Goal: Register for event/course

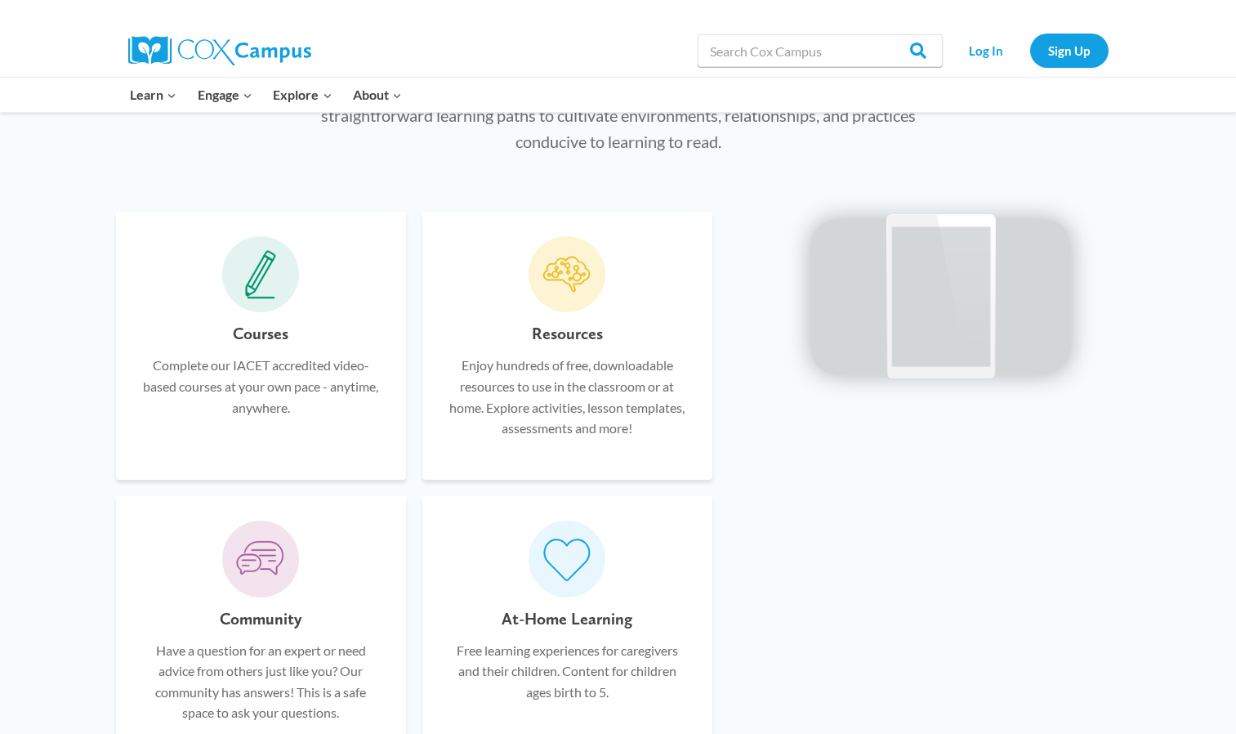
scroll to position [943, 0]
click at [596, 591] on div "At-Home Learning Free learning experiences for caregivers and their children. C…" at bounding box center [567, 631] width 290 height 268
drag, startPoint x: 596, startPoint y: 591, endPoint x: 572, endPoint y: 550, distance: 47.2
click at [572, 550] on icon at bounding box center [567, 559] width 49 height 47
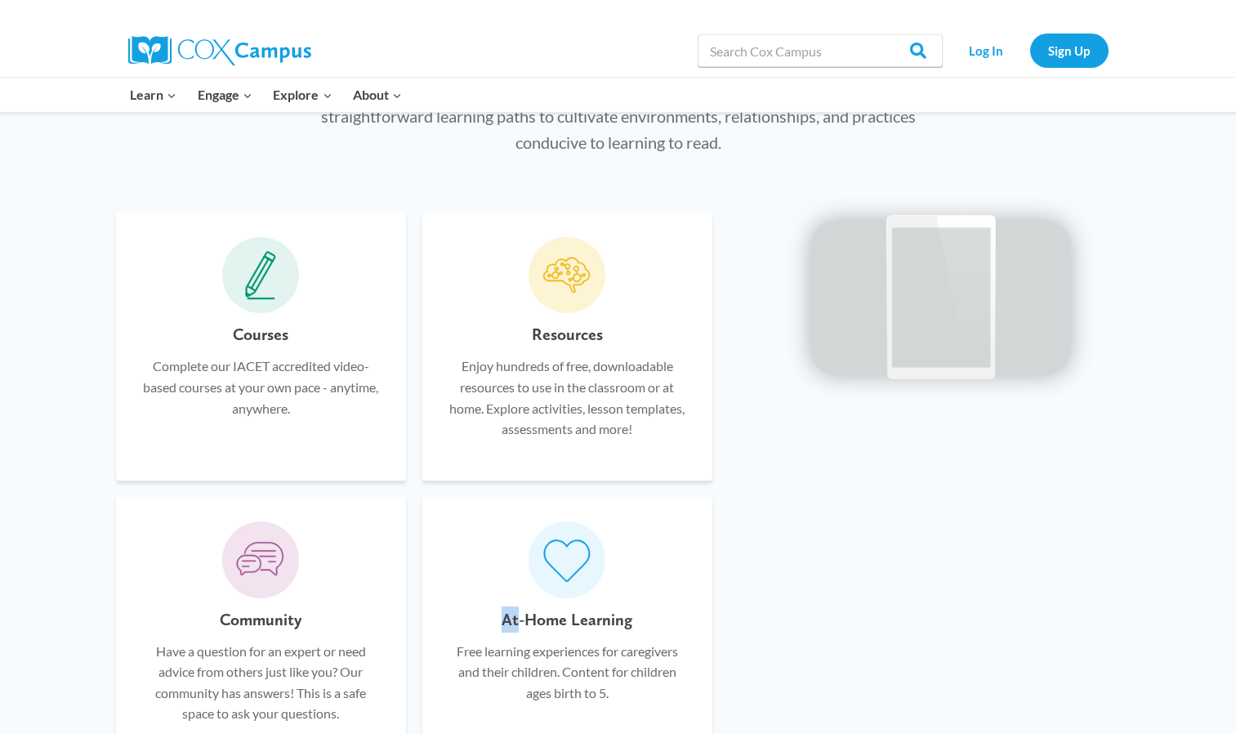
click at [572, 550] on icon at bounding box center [567, 559] width 49 height 47
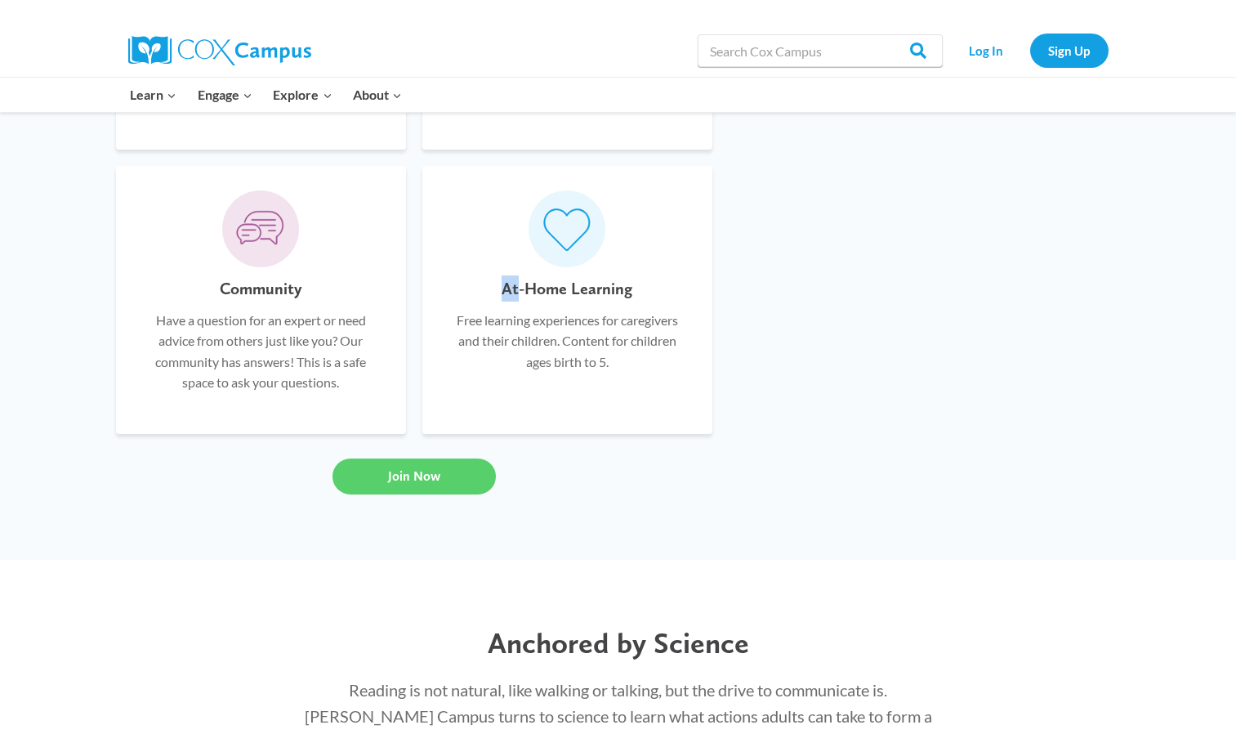
scroll to position [1275, 0]
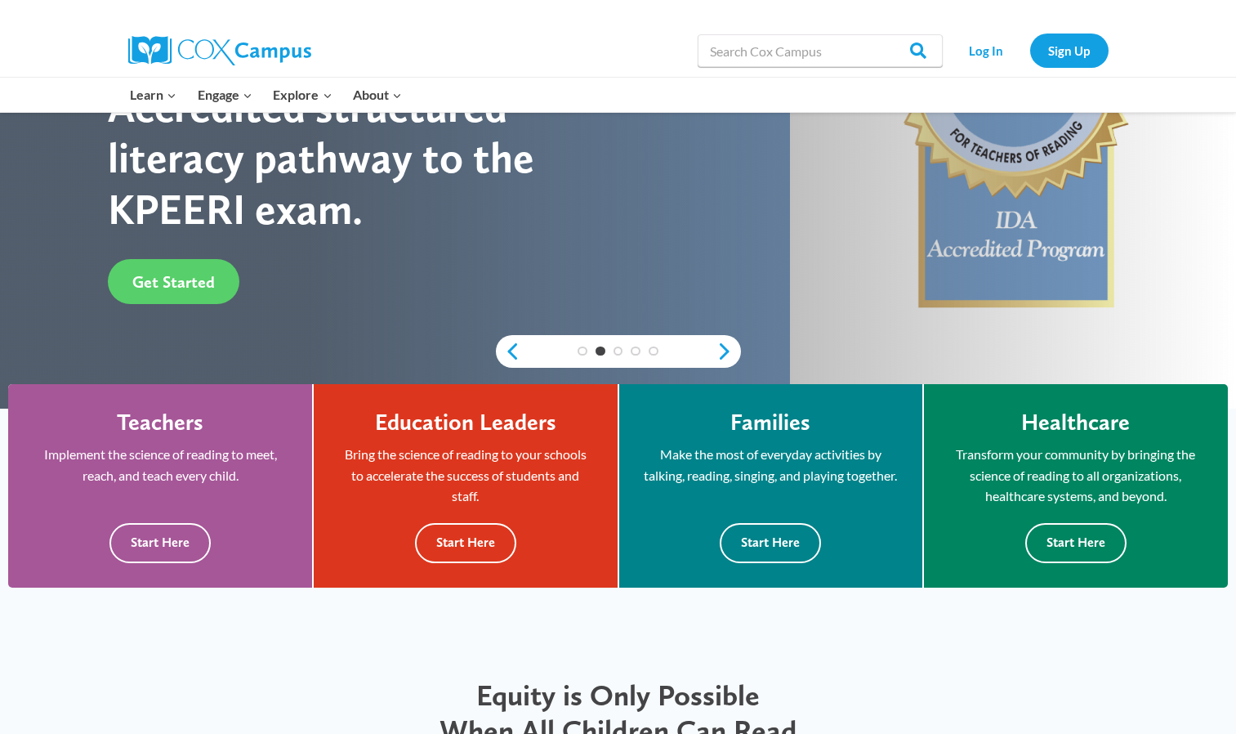
scroll to position [256, 0]
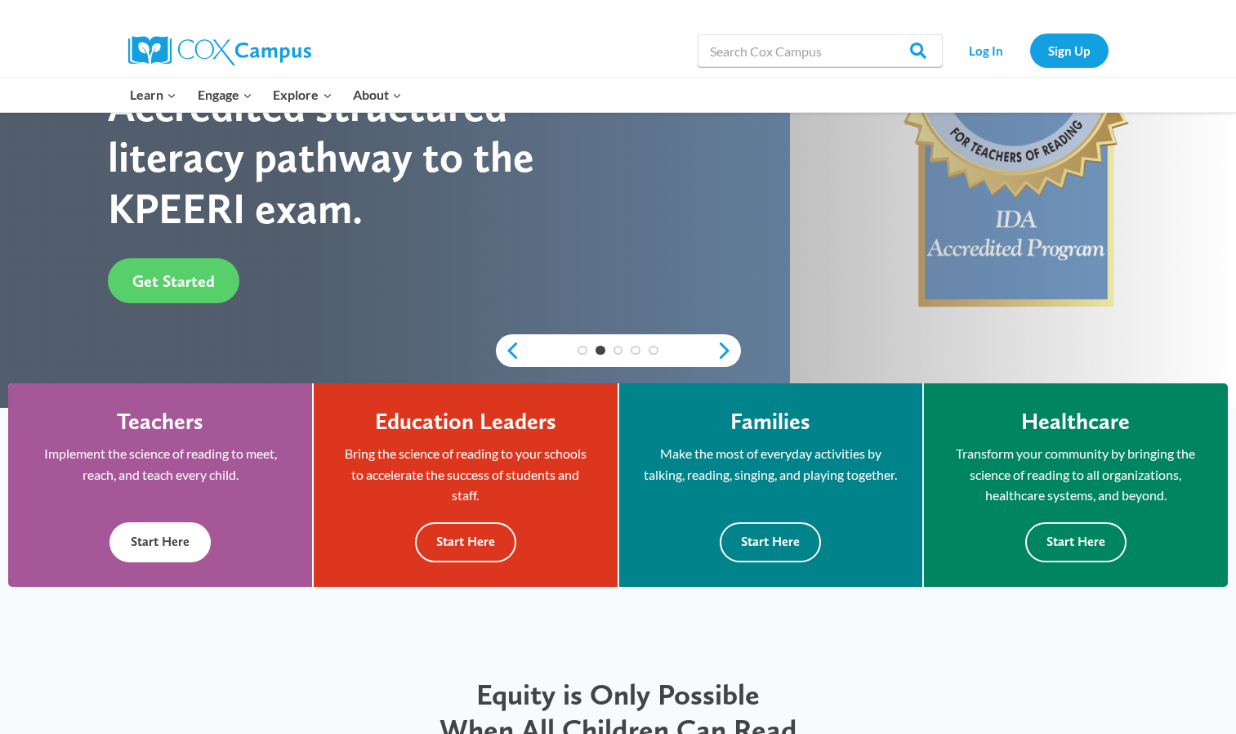
click at [167, 543] on button "Start Here" at bounding box center [160, 542] width 101 height 40
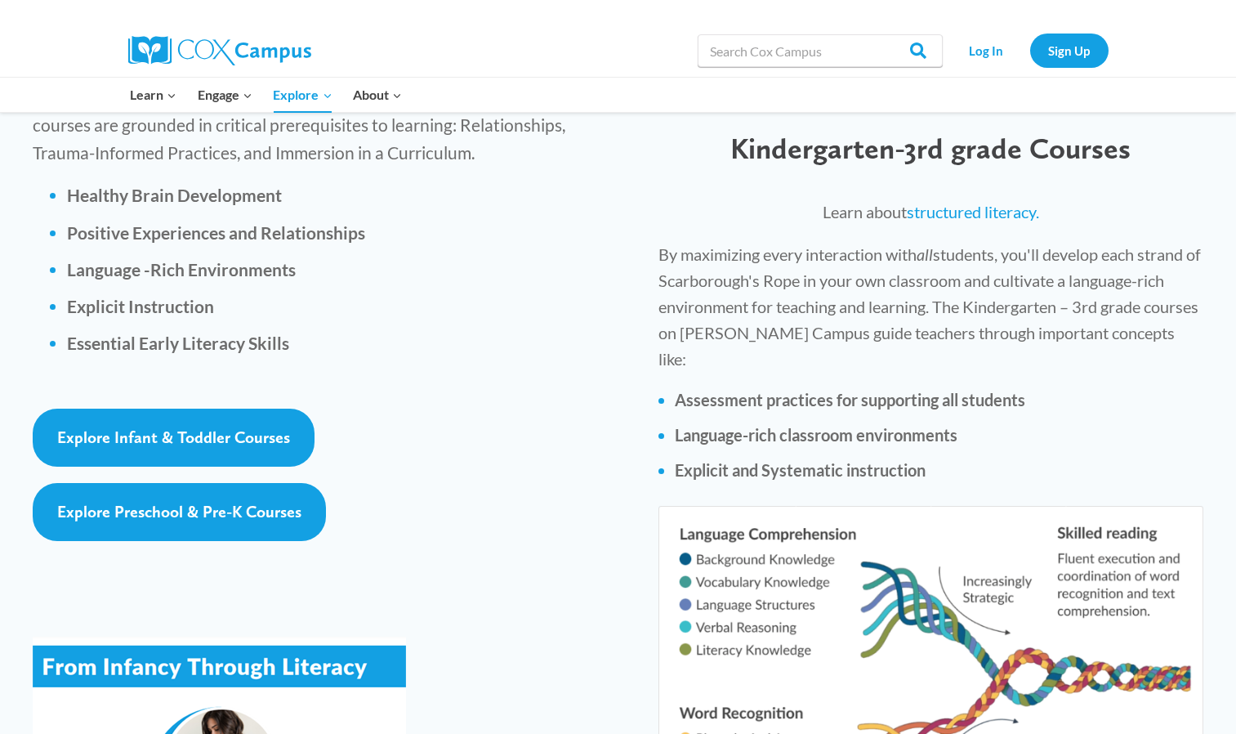
scroll to position [2341, 0]
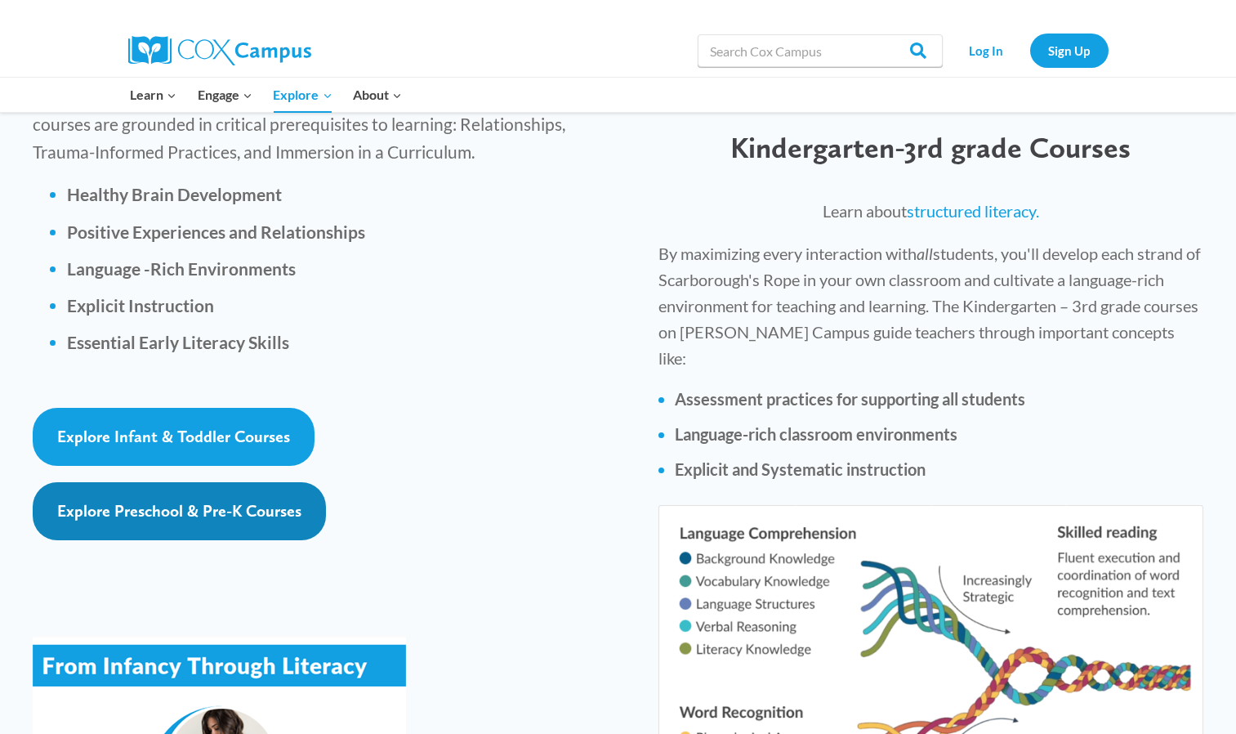
click at [187, 501] on span "Explore Preschool & Pre-K Courses" at bounding box center [179, 511] width 244 height 20
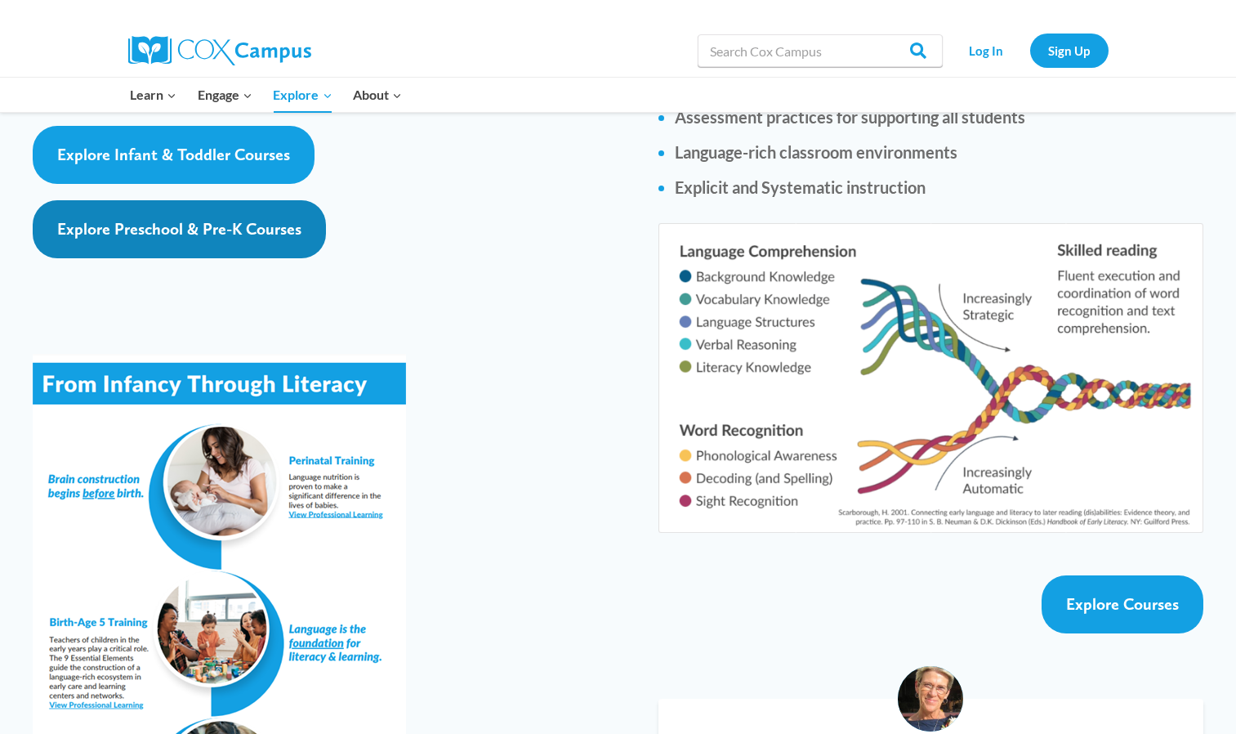
scroll to position [2622, 0]
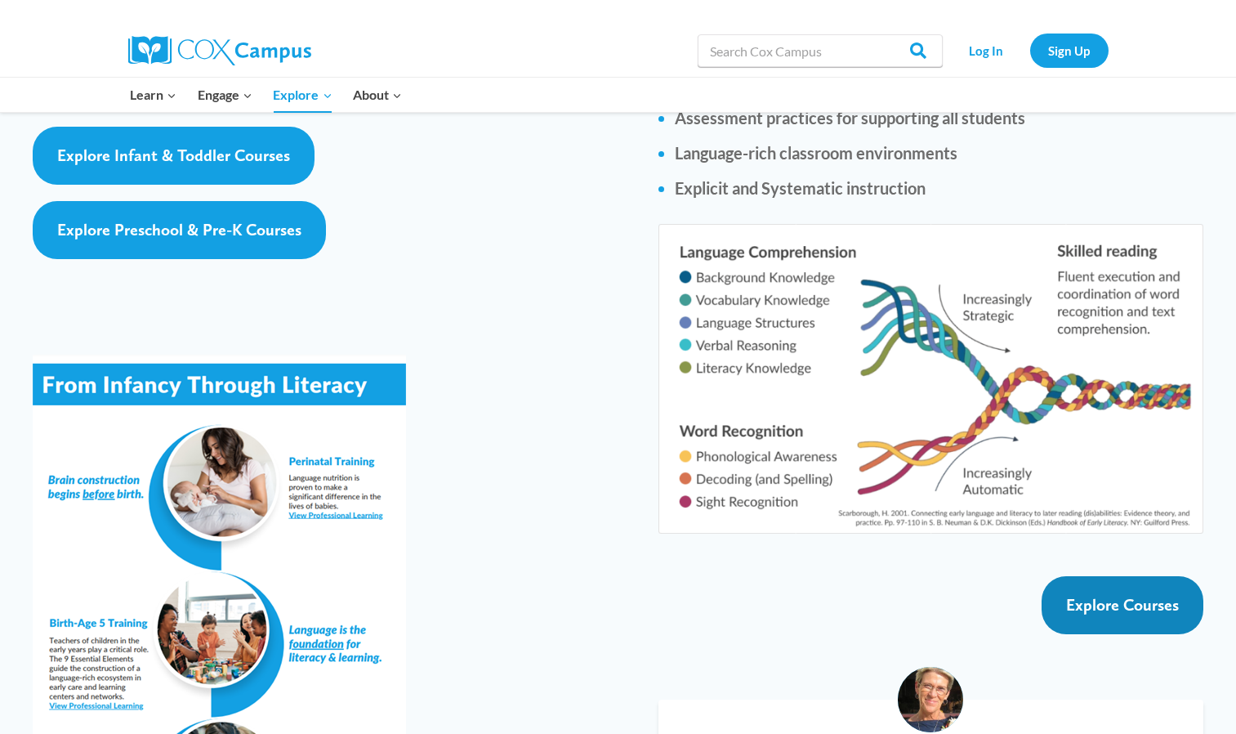
click at [1085, 595] on span "Explore Courses" at bounding box center [1122, 605] width 113 height 20
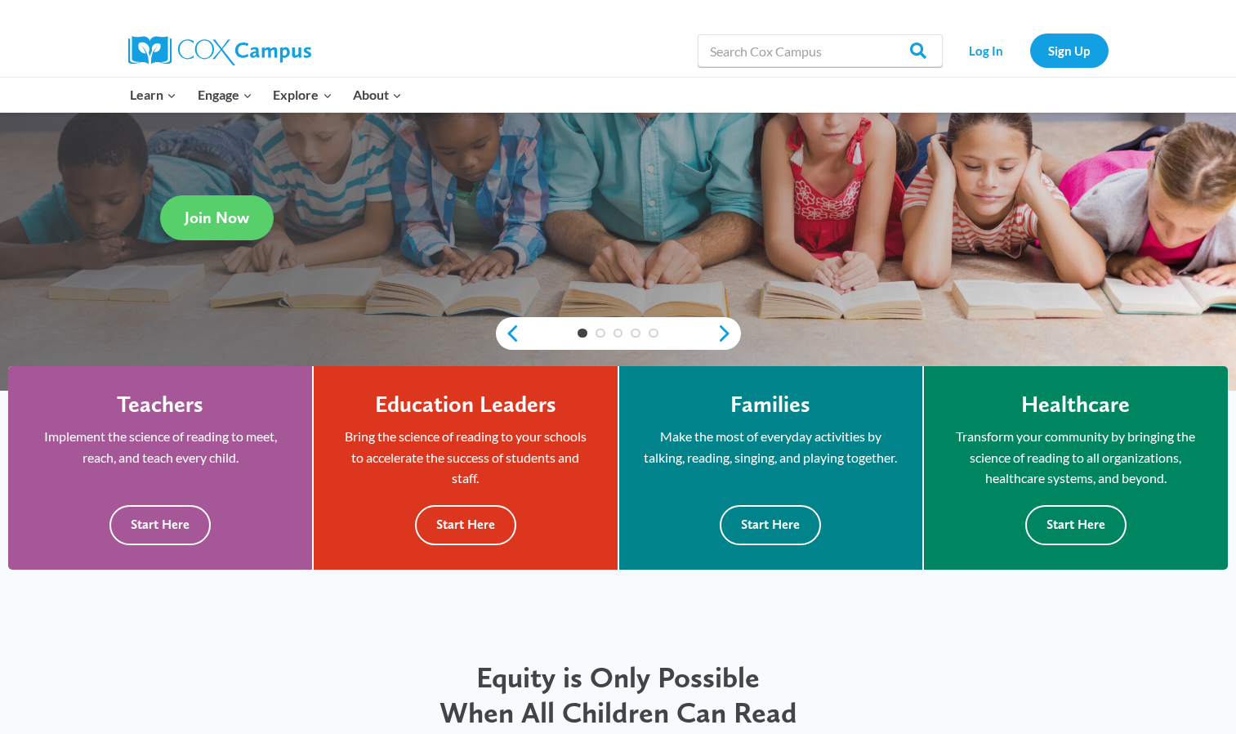
scroll to position [274, 0]
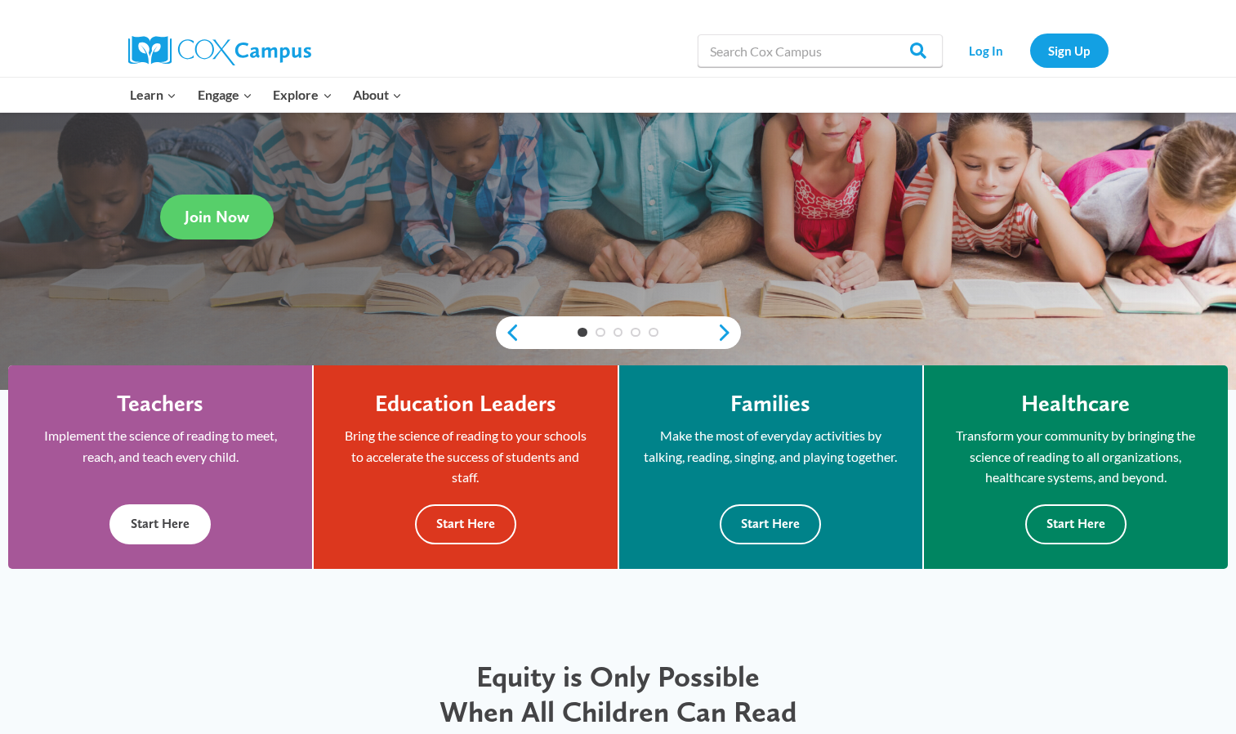
click at [127, 529] on button "Start Here" at bounding box center [160, 524] width 101 height 40
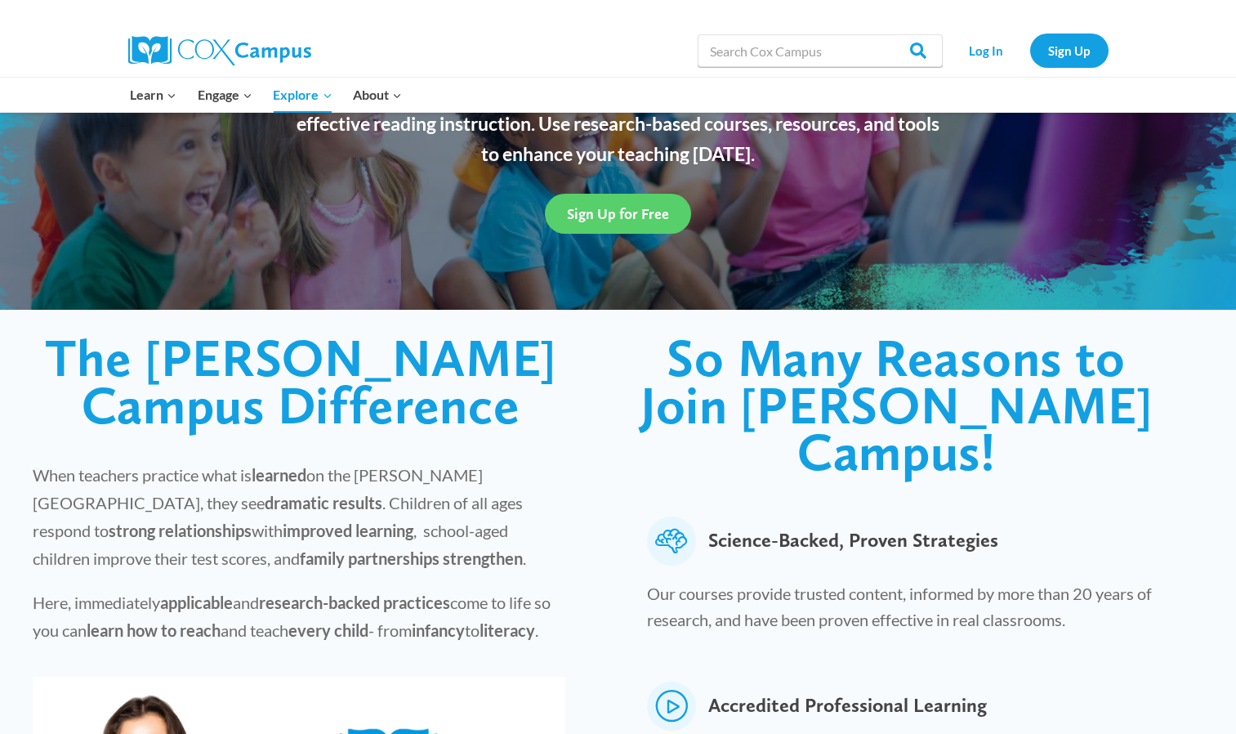
scroll to position [216, 0]
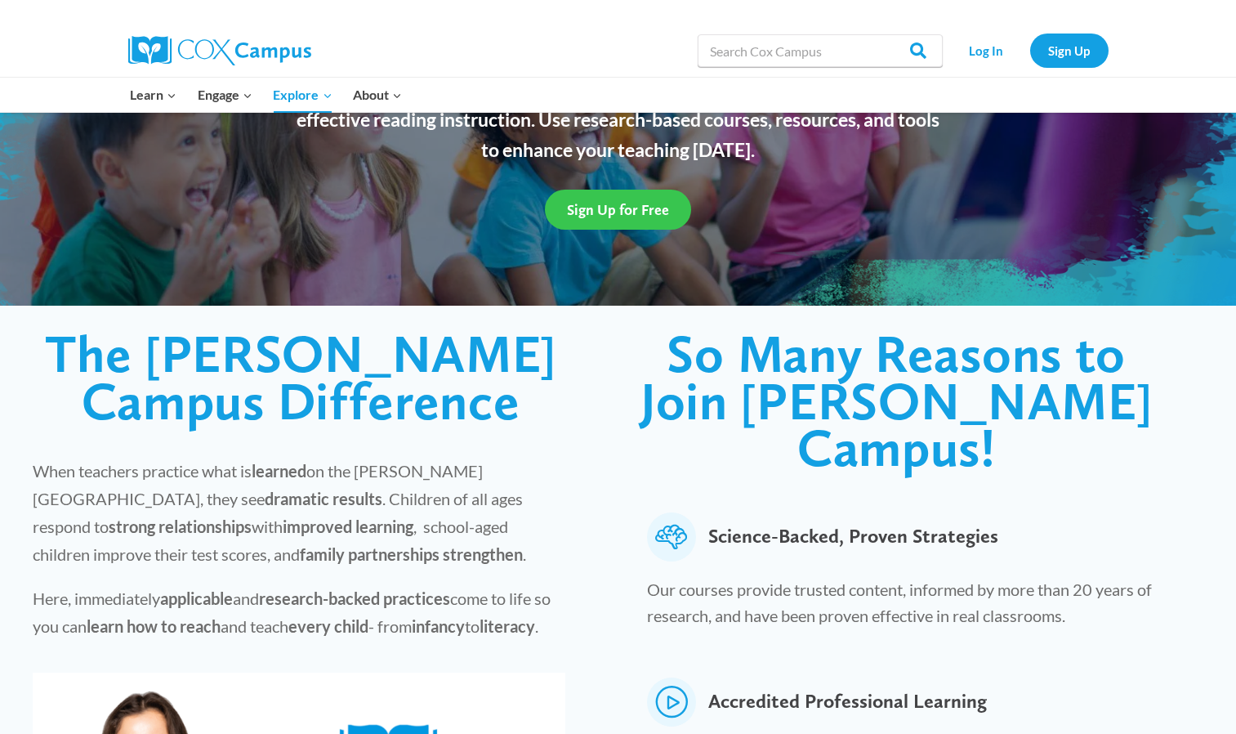
click at [646, 206] on span "Sign Up for Free" at bounding box center [618, 209] width 102 height 17
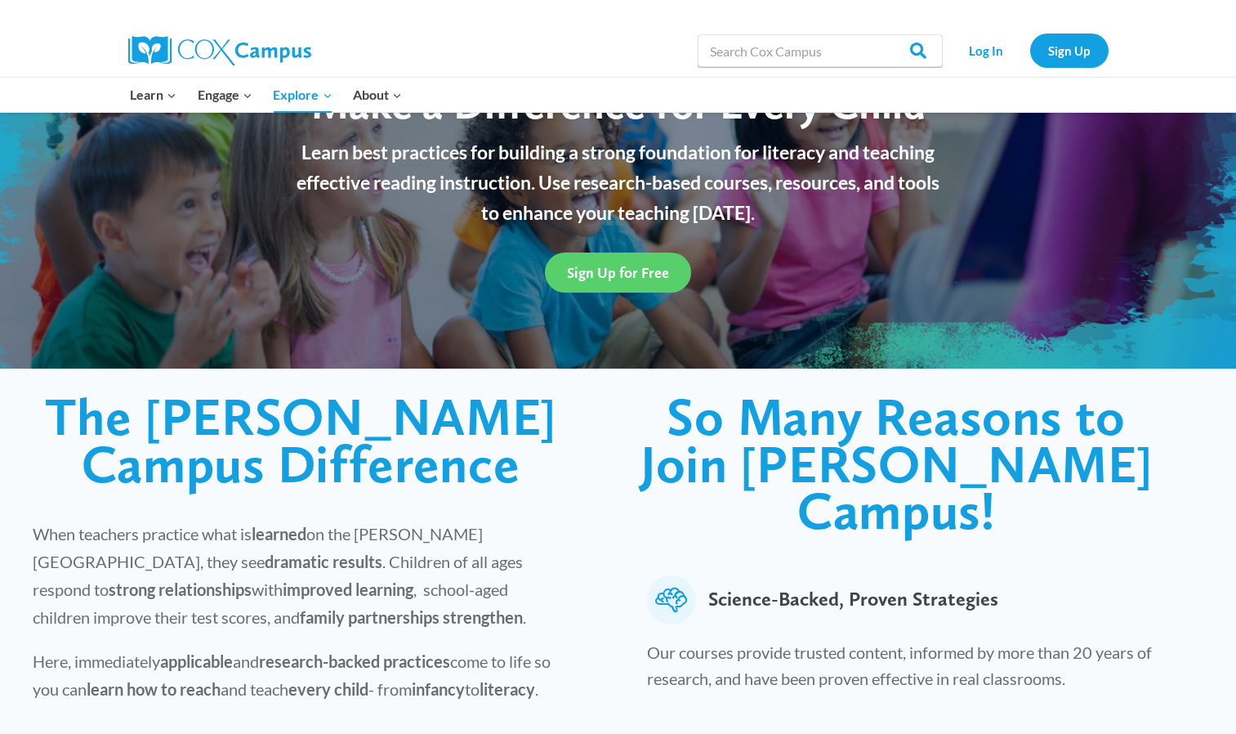
scroll to position [0, 0]
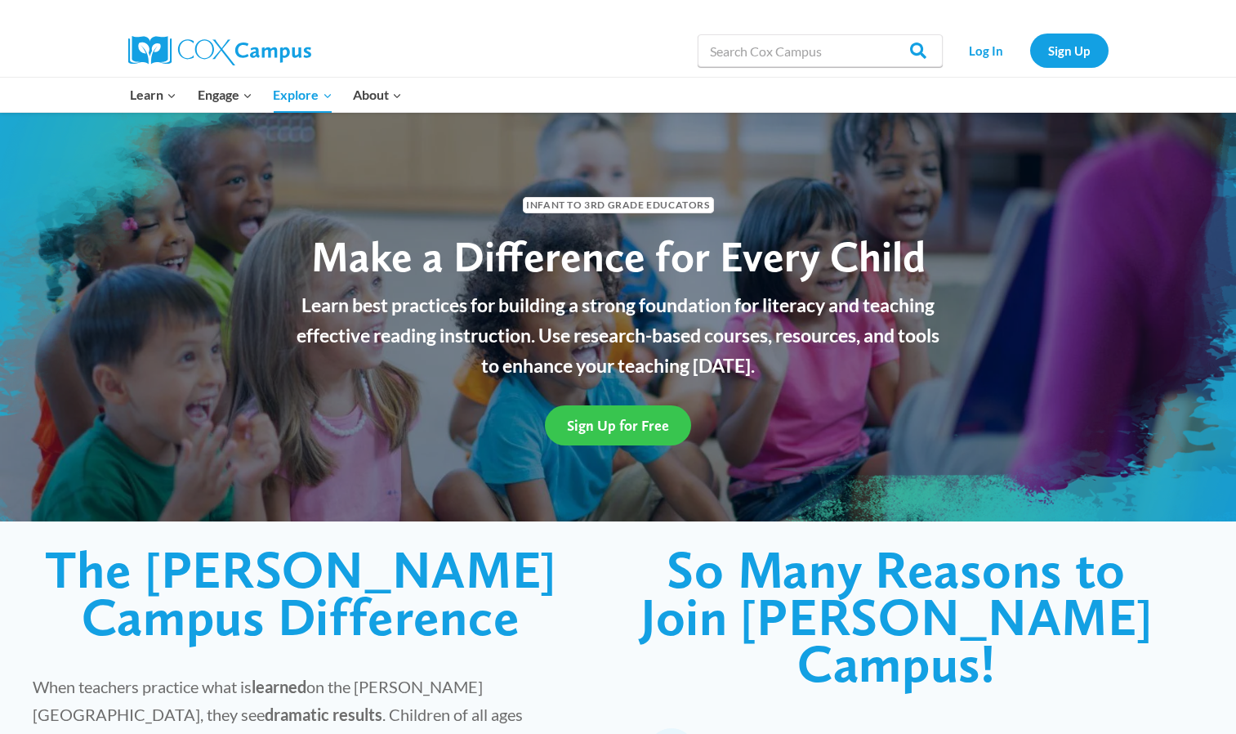
click at [597, 429] on span "Sign Up for Free" at bounding box center [618, 425] width 102 height 17
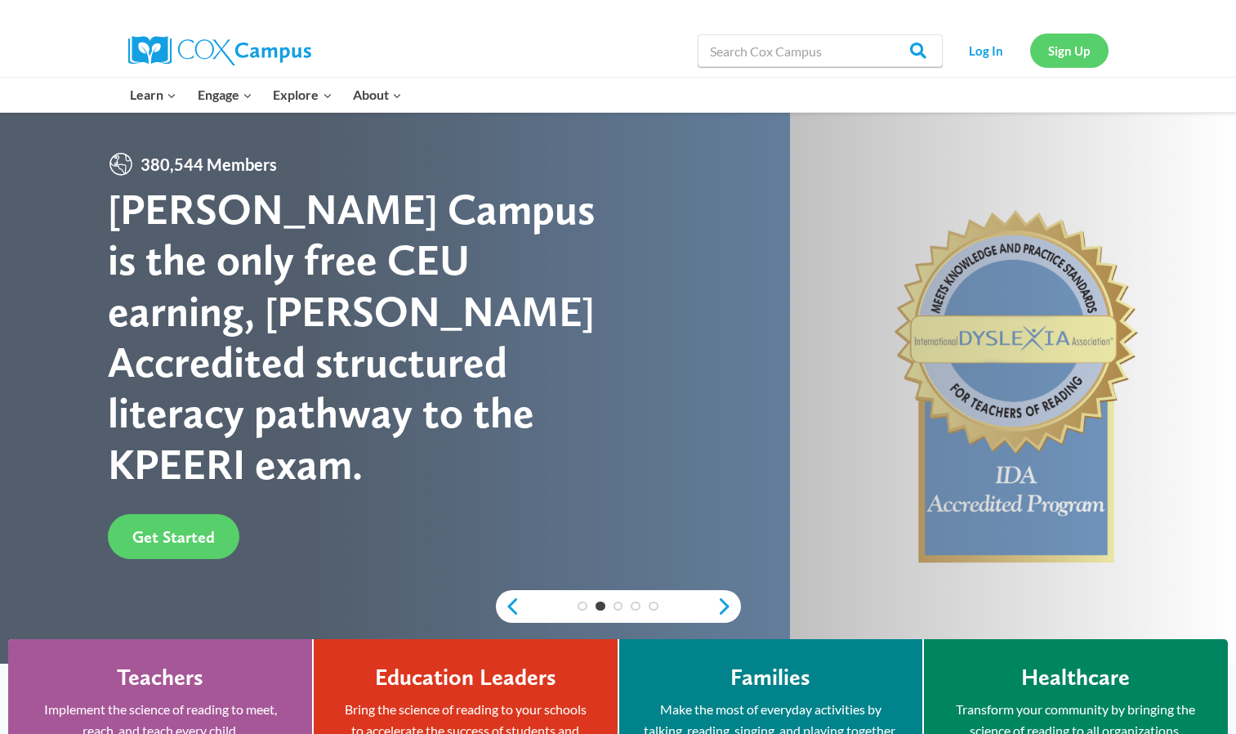
click at [1057, 60] on link "Sign Up" at bounding box center [1070, 51] width 78 height 34
